Goal: Task Accomplishment & Management: Complete application form

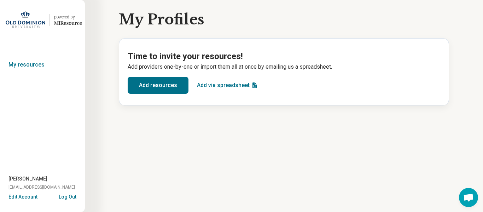
click at [159, 81] on button "Add resources" at bounding box center [158, 85] width 61 height 17
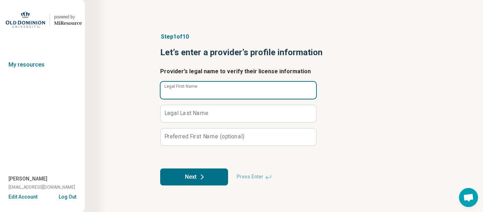
click at [190, 93] on input "Legal First Name" at bounding box center [239, 90] width 156 height 17
type input "******"
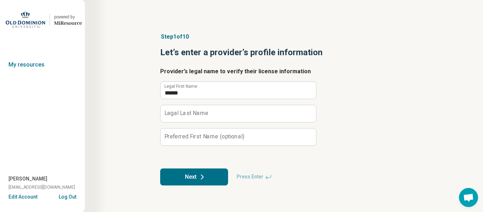
click at [196, 112] on label "Legal Last Name" at bounding box center [187, 113] width 44 height 6
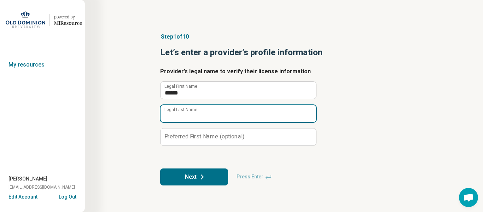
click at [196, 112] on input "Legal Last Name" at bounding box center [239, 113] width 156 height 17
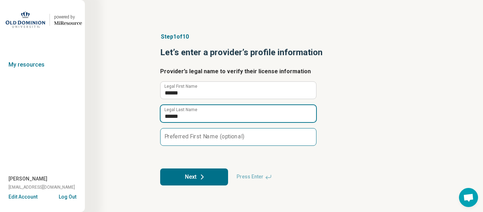
type input "******"
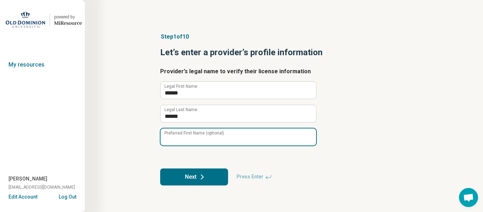
click at [209, 128] on input "Preferred First Name (optional)" at bounding box center [239, 136] width 156 height 17
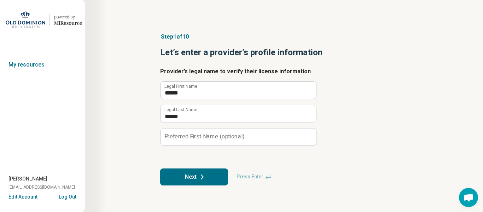
click at [207, 175] on button "Next" at bounding box center [194, 176] width 68 height 17
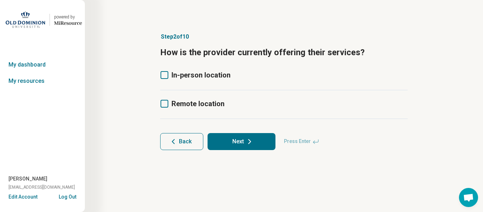
click at [168, 74] on icon at bounding box center [165, 75] width 8 height 8
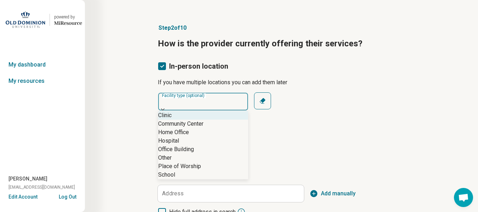
click at [188, 113] on div "8 results available. Use Up and Down to choose options, press Enter to select t…" at bounding box center [203, 135] width 91 height 87
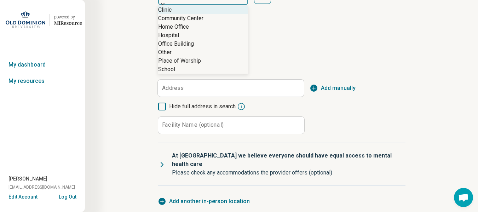
scroll to position [118, 0]
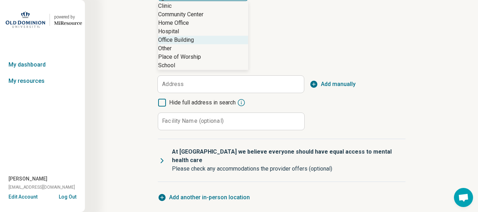
click at [168, 44] on div "Office Building" at bounding box center [176, 40] width 36 height 8
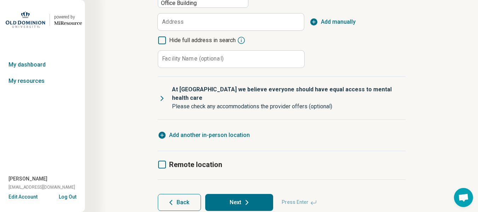
click at [160, 161] on icon at bounding box center [162, 165] width 8 height 8
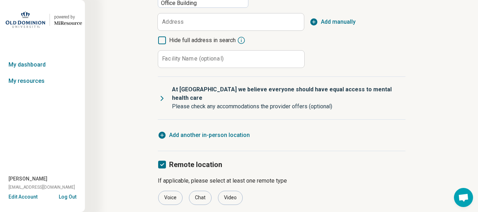
scroll to position [4, 0]
drag, startPoint x: 196, startPoint y: 179, endPoint x: 225, endPoint y: 183, distance: 28.9
click at [225, 191] on div "Voice Chat Video" at bounding box center [282, 198] width 248 height 14
click at [225, 191] on div "Video" at bounding box center [230, 198] width 25 height 14
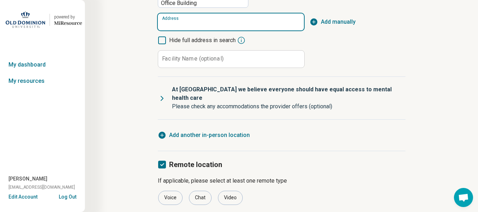
click at [234, 13] on input "Address" at bounding box center [231, 21] width 146 height 17
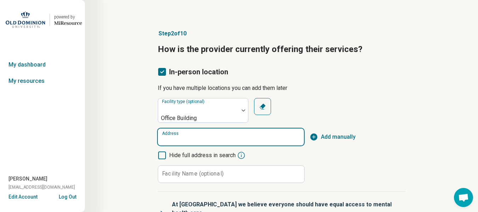
scroll to position [0, 0]
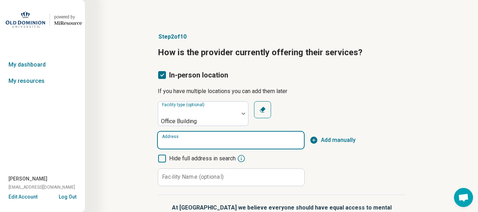
click at [217, 133] on input "Address" at bounding box center [231, 140] width 146 height 17
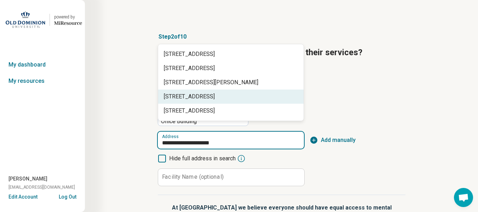
type input "**********"
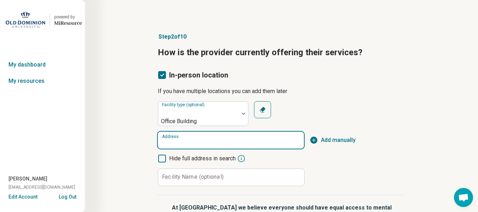
click at [174, 135] on input "Address" at bounding box center [231, 140] width 146 height 17
click at [171, 134] on input "Address" at bounding box center [231, 140] width 146 height 17
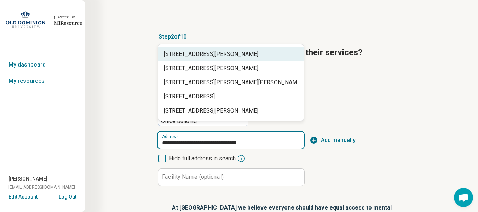
click at [273, 59] on div "[STREET_ADDRESS][PERSON_NAME]" at bounding box center [230, 54] width 145 height 14
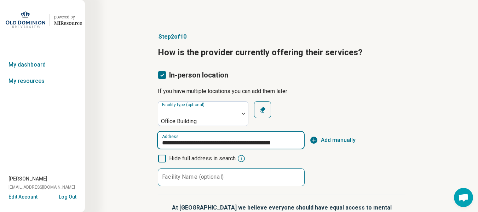
type input "**********"
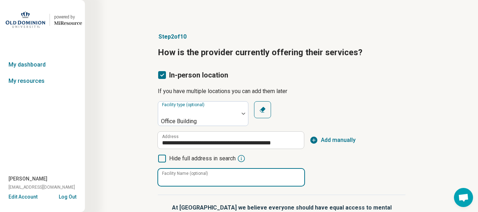
click at [248, 171] on input "Facility Name (optional)" at bounding box center [231, 177] width 146 height 17
click at [264, 169] on input "**********" at bounding box center [231, 177] width 146 height 17
click at [266, 171] on input "**********" at bounding box center [231, 177] width 146 height 17
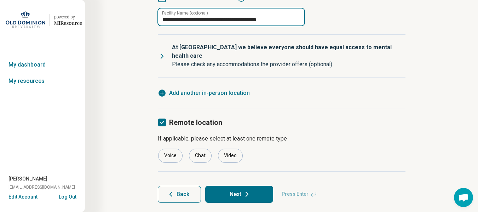
type input "**********"
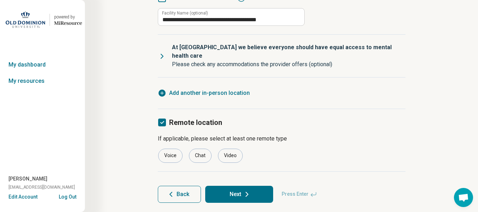
click at [162, 52] on icon at bounding box center [162, 56] width 8 height 8
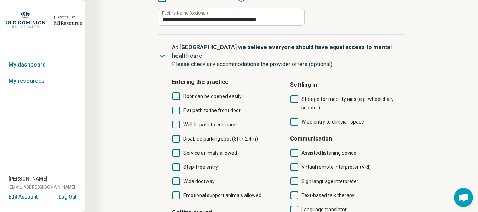
click at [178, 135] on icon at bounding box center [176, 139] width 8 height 8
click at [178, 121] on icon at bounding box center [176, 125] width 8 height 8
click at [177, 92] on icon at bounding box center [176, 96] width 8 height 8
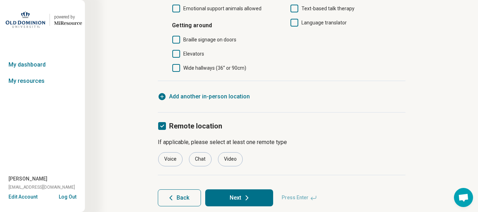
scroll to position [351, 0]
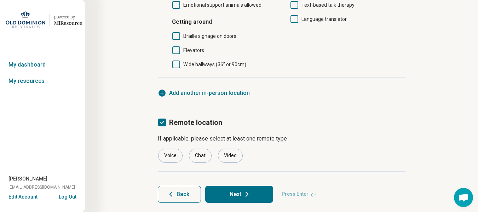
click at [236, 186] on button "Next" at bounding box center [239, 194] width 68 height 17
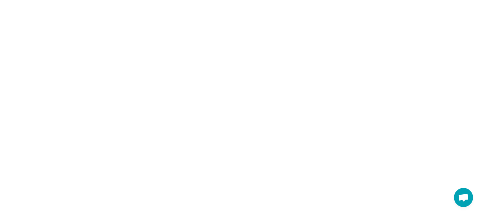
scroll to position [0, 0]
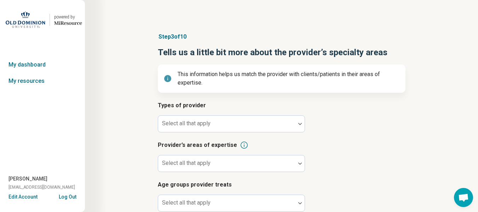
click at [214, 112] on article "Types of provider Select all that apply" at bounding box center [282, 116] width 248 height 31
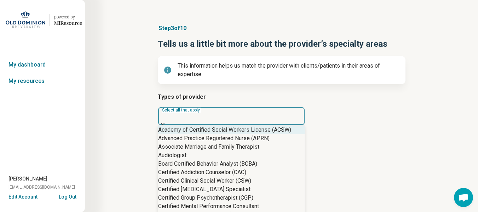
click at [214, 116] on div at bounding box center [231, 115] width 146 height 16
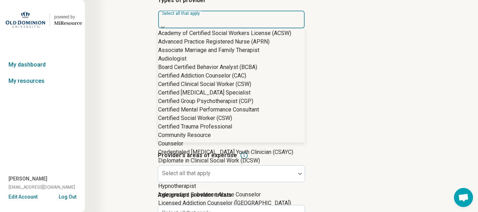
scroll to position [693, 0]
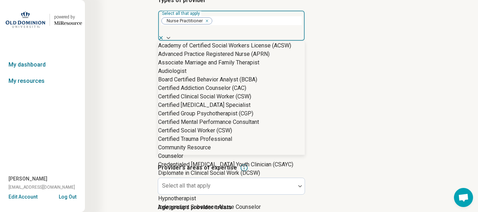
click at [388, 111] on div "Types of provider option Nurse Practitioner, selected. 68 results available. Us…" at bounding box center [282, 119] width 248 height 247
click at [299, 35] on div at bounding box center [231, 38] width 146 height 6
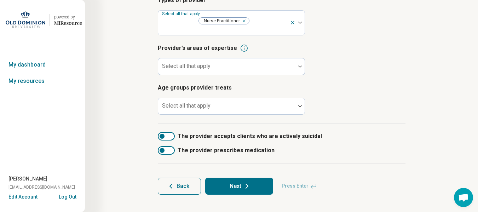
click at [363, 53] on article "Provider’s areas of expertise Select all that apply" at bounding box center [282, 59] width 248 height 31
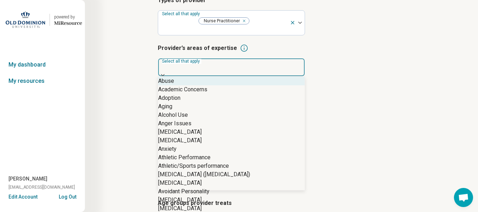
click at [213, 58] on div at bounding box center [231, 66] width 146 height 16
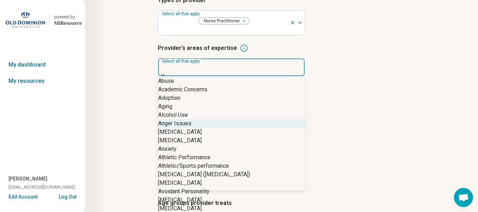
click at [196, 128] on div "Anger Issues" at bounding box center [231, 123] width 146 height 8
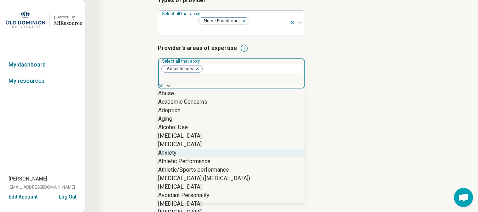
click at [189, 157] on div "Anxiety" at bounding box center [231, 153] width 146 height 8
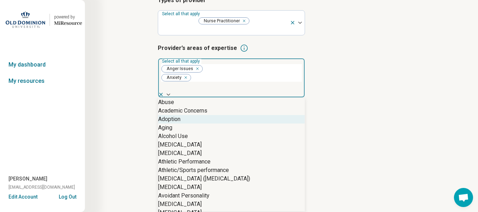
scroll to position [99, 0]
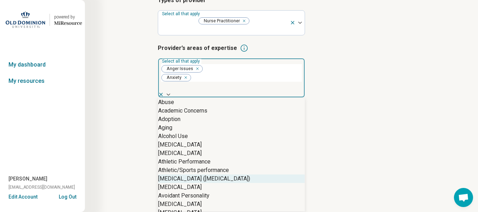
click at [184, 174] on div "[MEDICAL_DATA] ([MEDICAL_DATA])" at bounding box center [204, 178] width 92 height 8
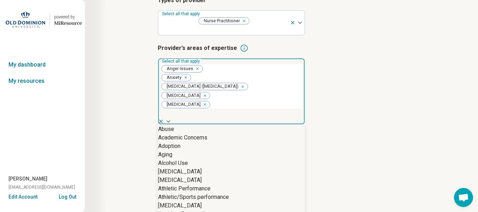
scroll to position [297, 0]
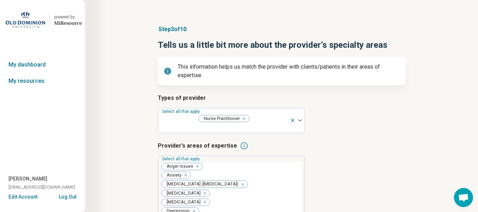
scroll to position [0, 0]
